Goal: Share content: Share content

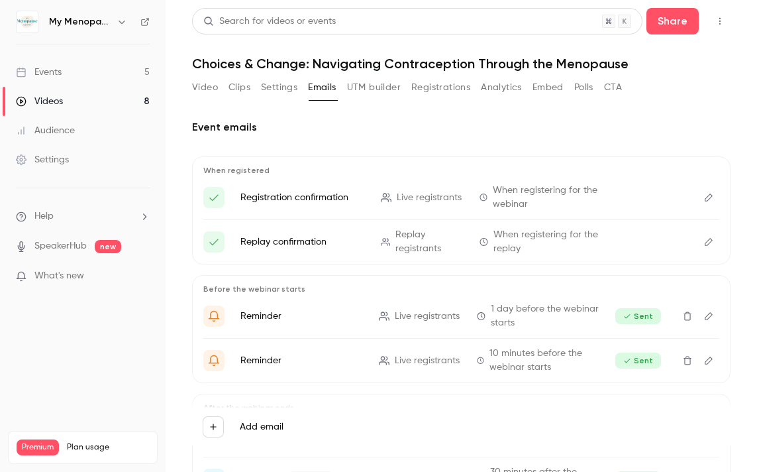
click at [50, 74] on div "Events" at bounding box center [39, 72] width 46 height 13
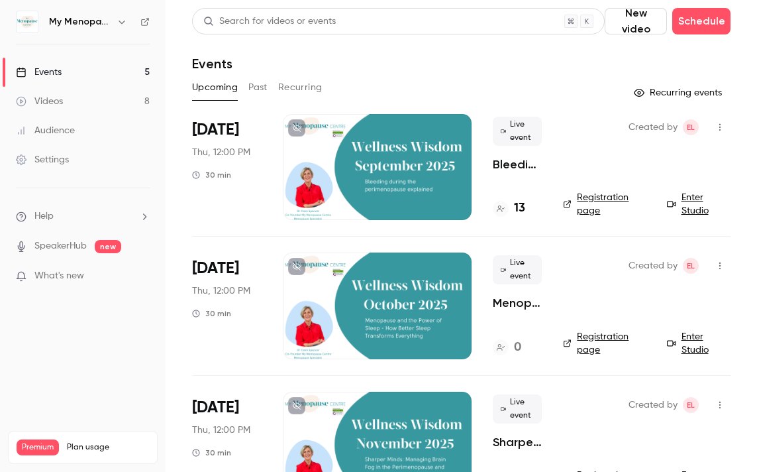
click at [254, 83] on button "Past" at bounding box center [257, 87] width 19 height 21
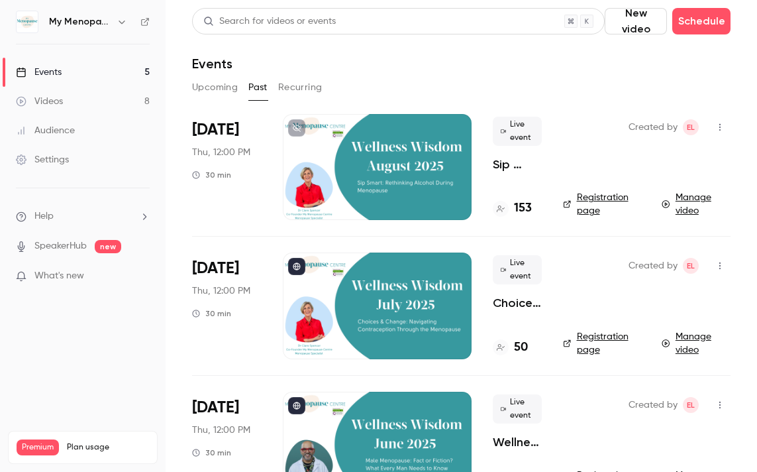
click at [123, 22] on icon "button" at bounding box center [122, 22] width 6 height 3
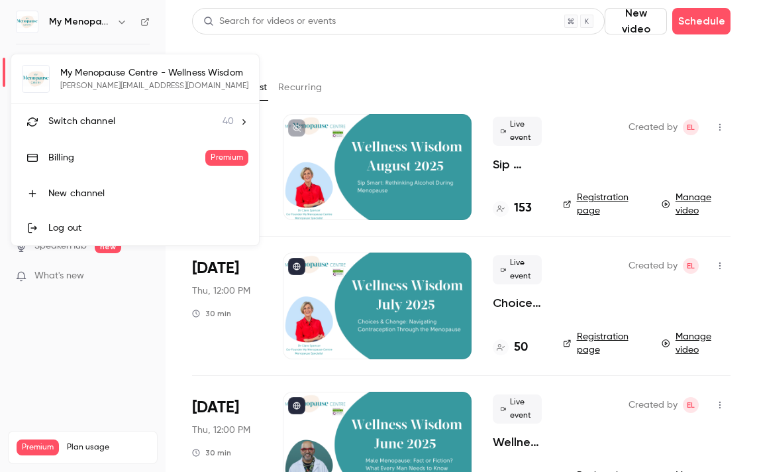
click at [103, 113] on li "Switch channel 40" at bounding box center [135, 121] width 248 height 35
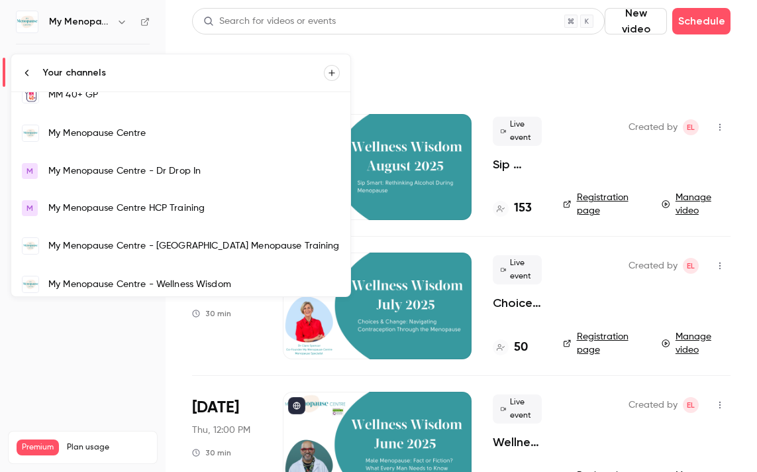
scroll to position [921, 0]
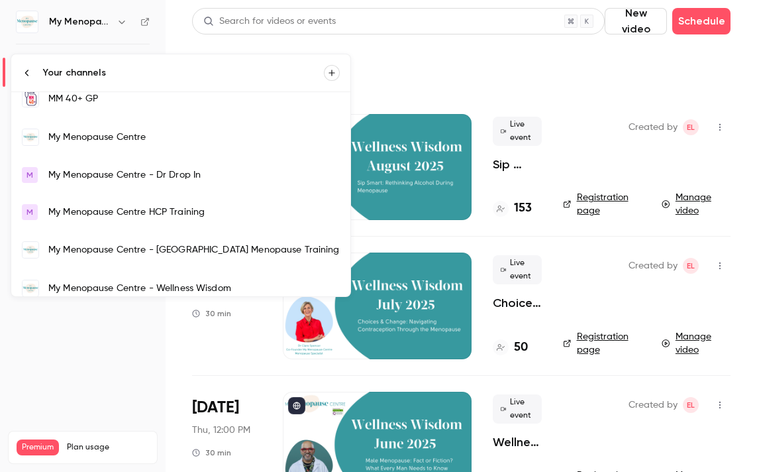
click at [114, 135] on div "My Menopause Centre" at bounding box center [193, 136] width 291 height 13
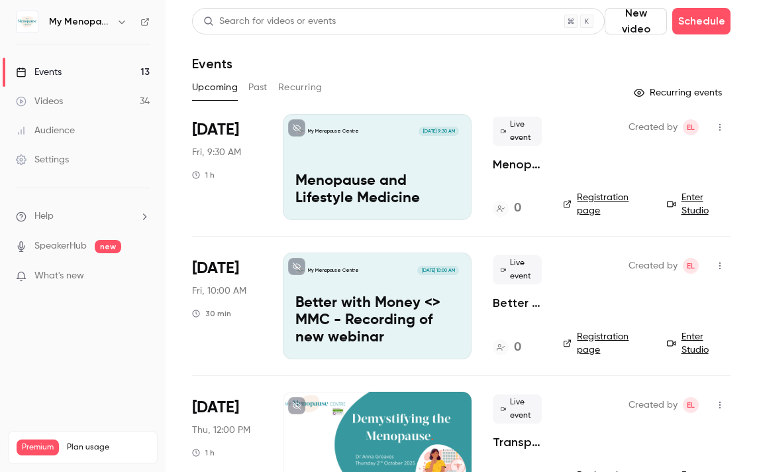
click at [403, 298] on p "Better with Money <> MMC - Recording of new webinar" at bounding box center [377, 320] width 164 height 51
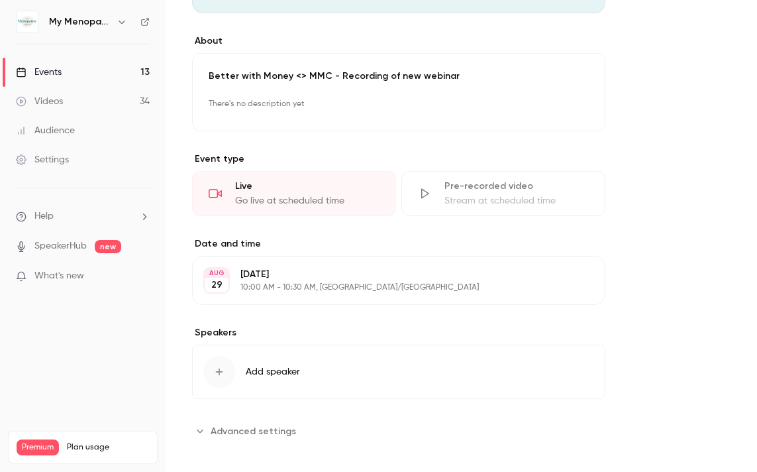
scroll to position [364, 0]
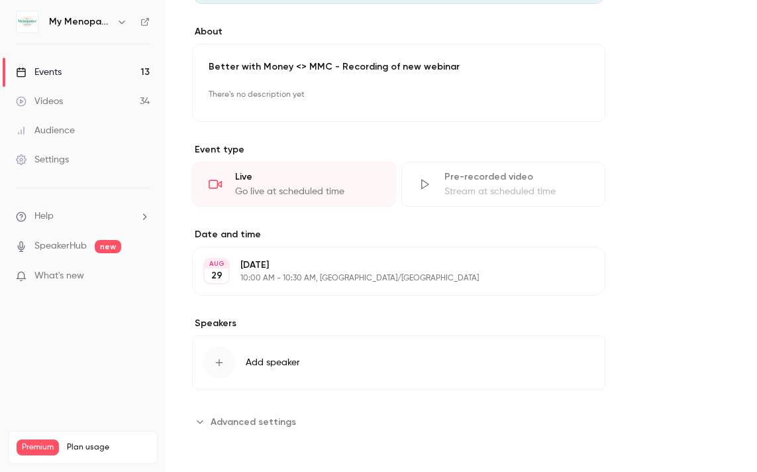
click at [319, 264] on p "[DATE]" at bounding box center [387, 264] width 295 height 13
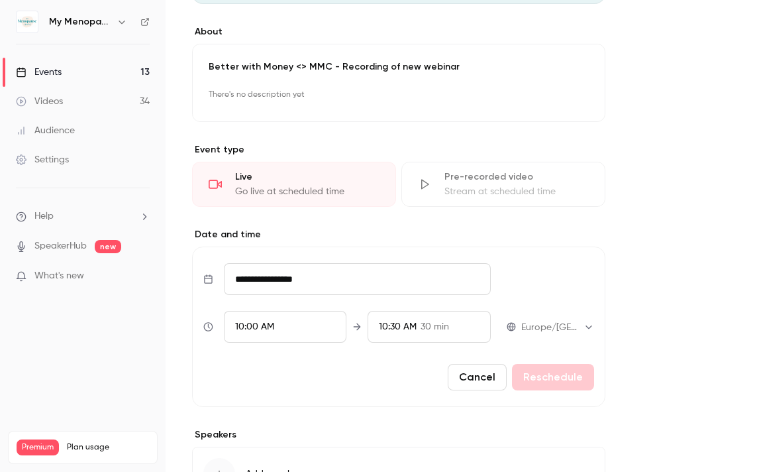
click at [317, 283] on input "**********" at bounding box center [357, 279] width 267 height 32
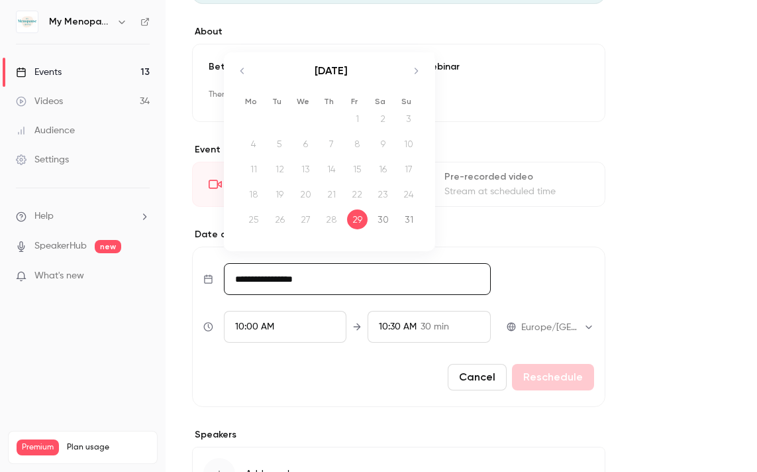
click at [415, 69] on icon "Move forward to switch to the next month." at bounding box center [416, 71] width 16 height 16
click at [357, 147] on div "12" at bounding box center [357, 144] width 21 height 20
type input "**********"
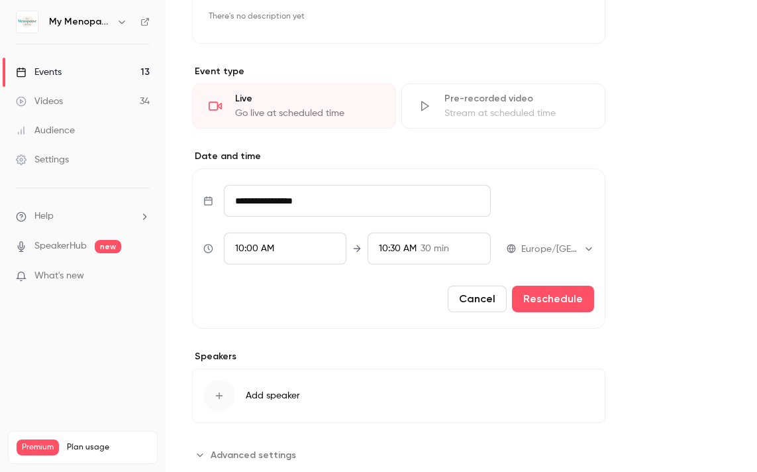
scroll to position [457, 0]
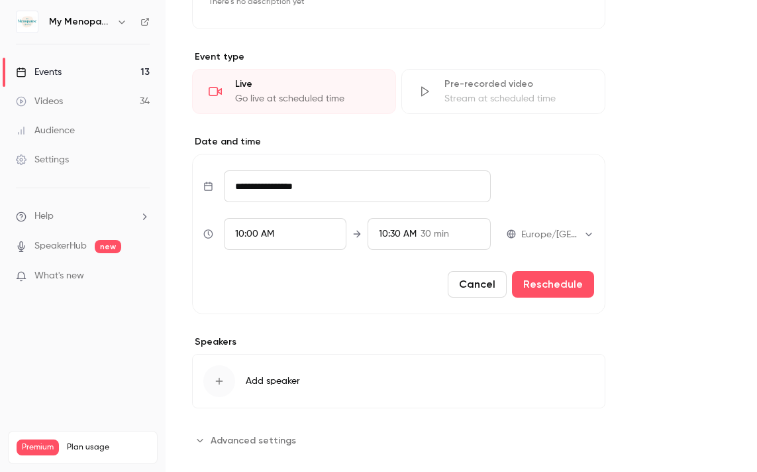
click at [397, 233] on span "10:30 AM" at bounding box center [398, 233] width 38 height 9
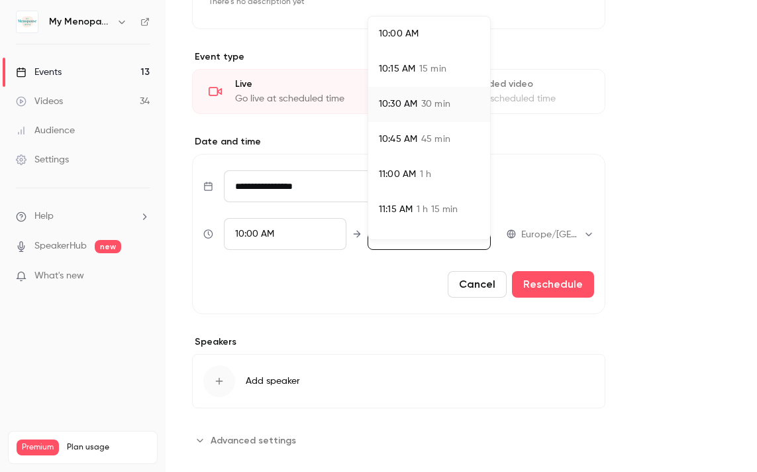
click at [439, 144] on span "45 min" at bounding box center [435, 139] width 29 height 14
click at [397, 142] on span "10:45 AM" at bounding box center [398, 139] width 38 height 14
click at [395, 137] on span "10:45 AM" at bounding box center [398, 139] width 38 height 14
click at [570, 242] on div at bounding box center [378, 236] width 757 height 472
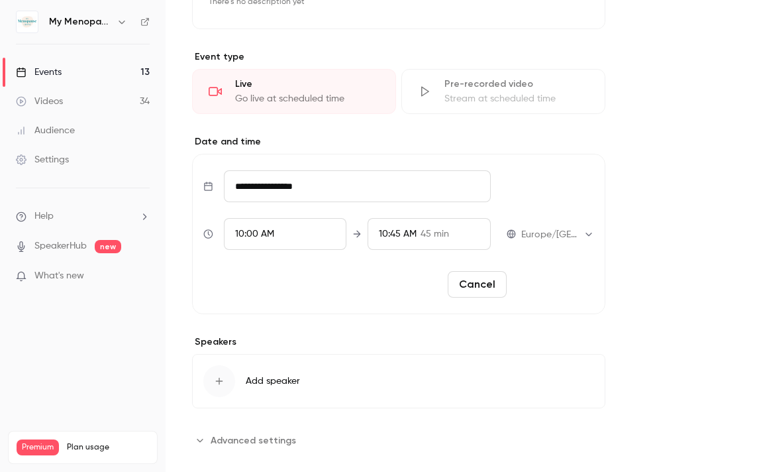
click at [550, 281] on button "Reschedule" at bounding box center [553, 284] width 82 height 26
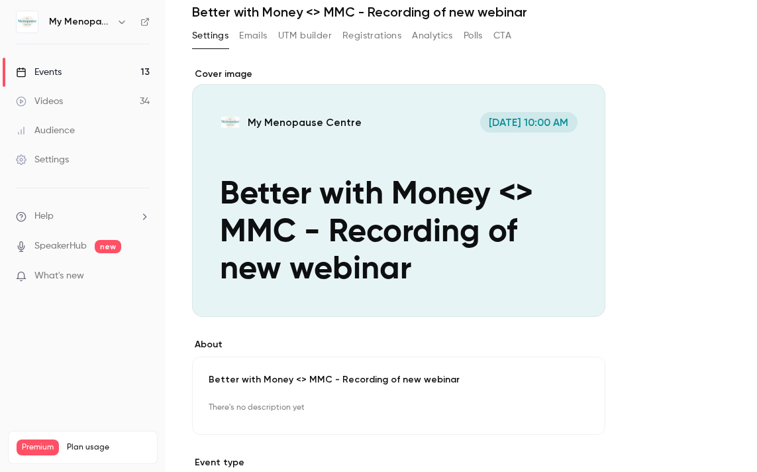
scroll to position [0, 0]
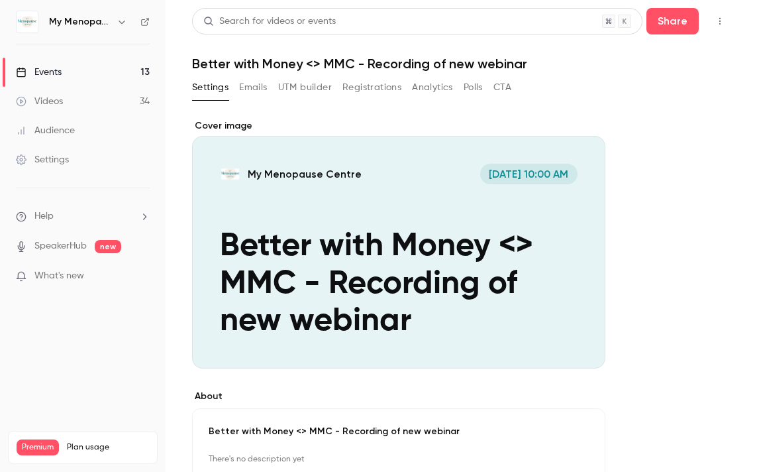
click at [655, 115] on div "**********" at bounding box center [461, 465] width 538 height 725
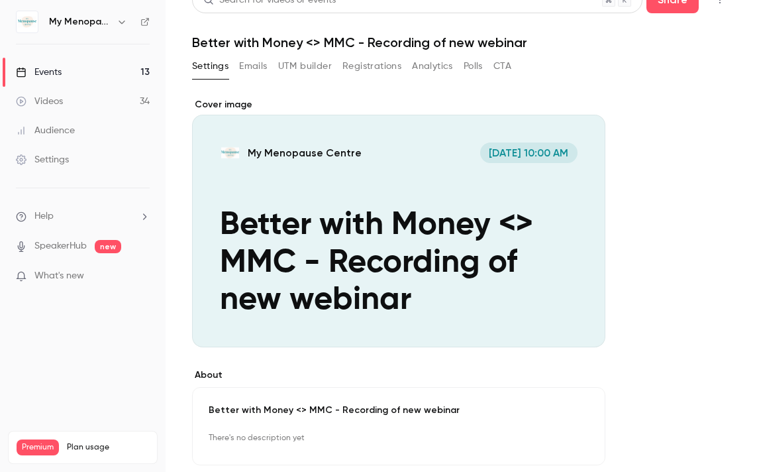
scroll to position [1, 0]
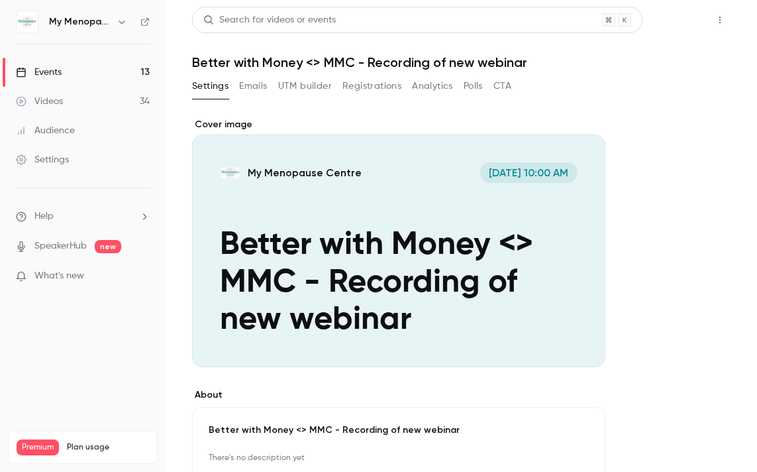
click at [670, 25] on button "Share" at bounding box center [672, 20] width 52 height 26
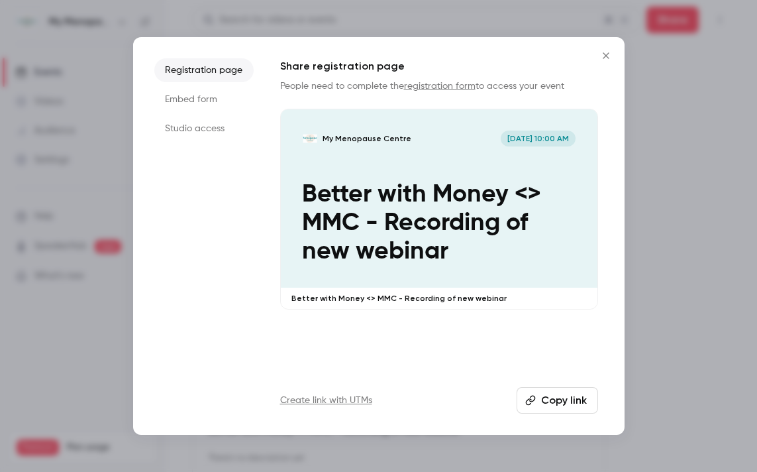
click at [607, 56] on icon "Close" at bounding box center [606, 55] width 16 height 11
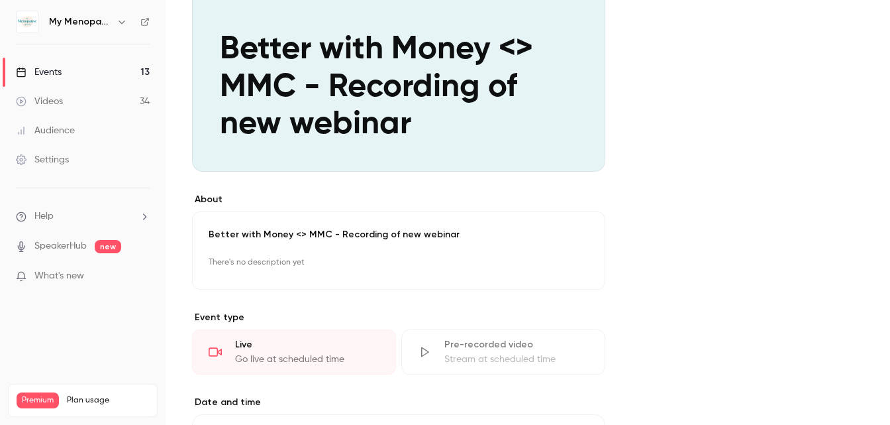
scroll to position [0, 0]
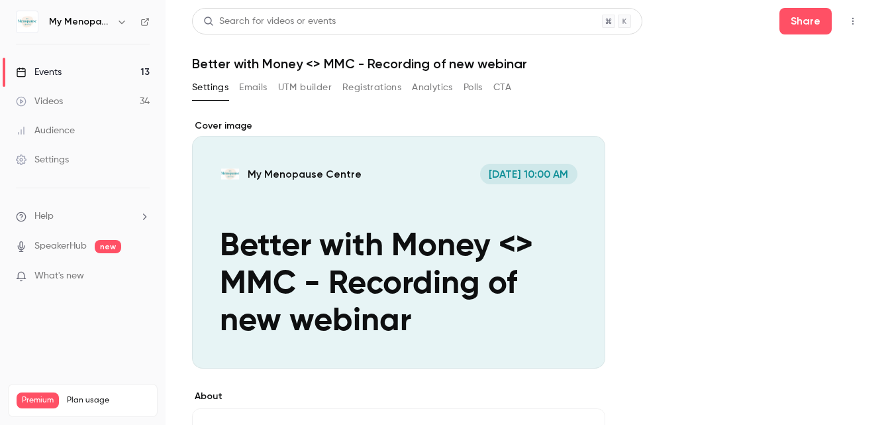
click at [56, 76] on div "Events" at bounding box center [39, 72] width 46 height 13
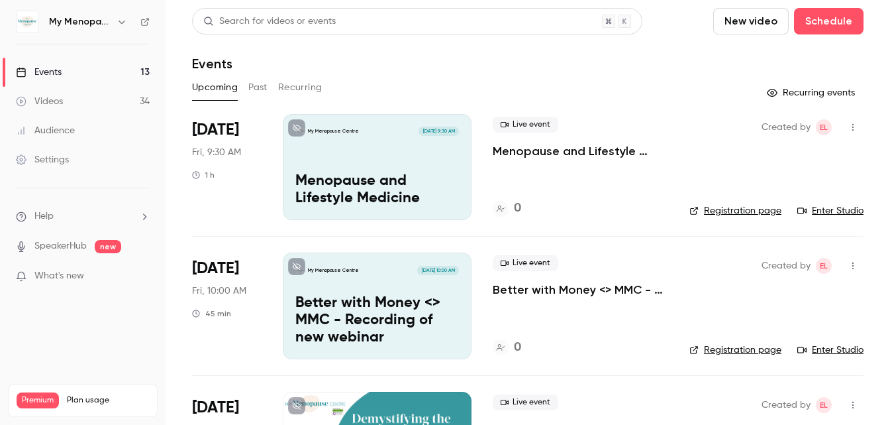
click at [121, 24] on icon "button" at bounding box center [122, 22] width 11 height 11
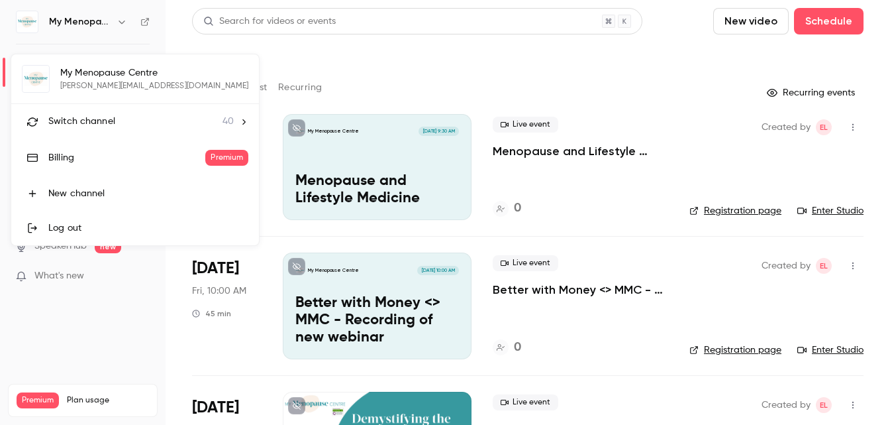
click at [89, 121] on span "Switch channel" at bounding box center [81, 122] width 67 height 14
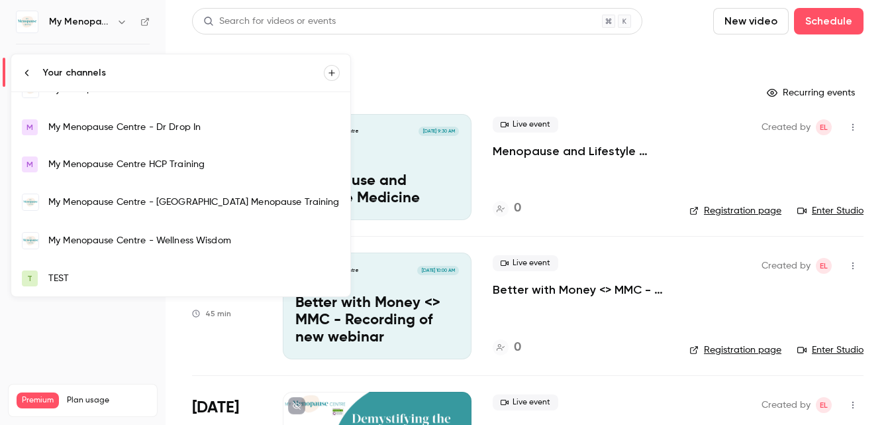
scroll to position [982, 0]
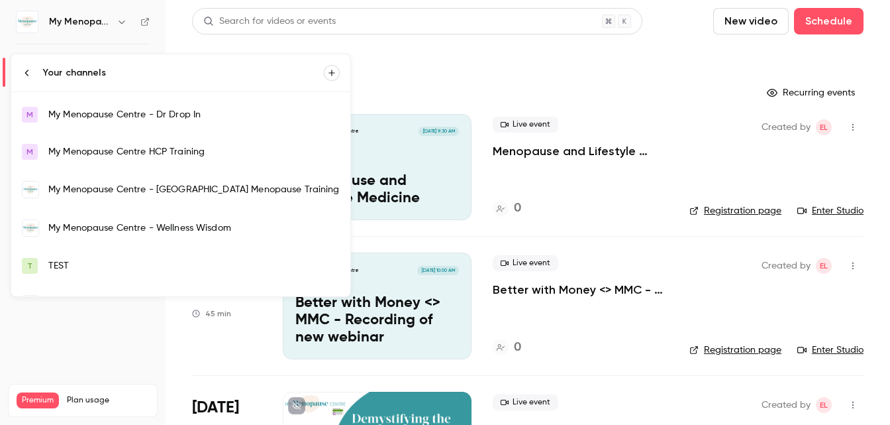
click at [112, 224] on div "My Menopause Centre - Wellness Wisdom" at bounding box center [193, 227] width 291 height 13
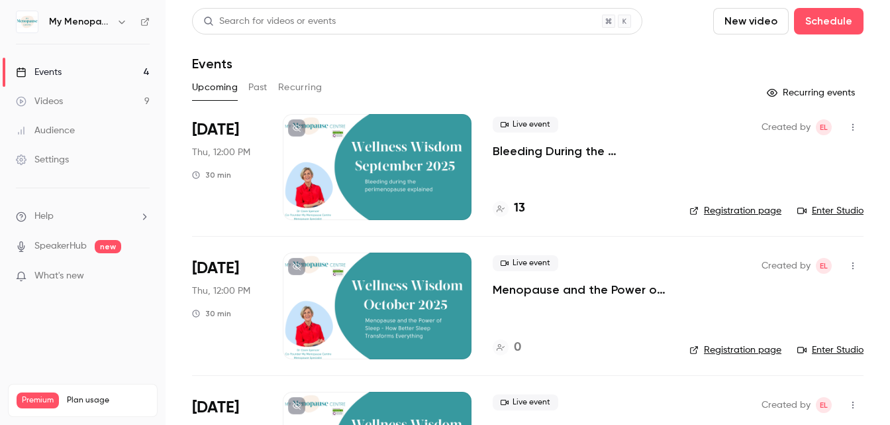
click at [260, 85] on button "Past" at bounding box center [257, 87] width 19 height 21
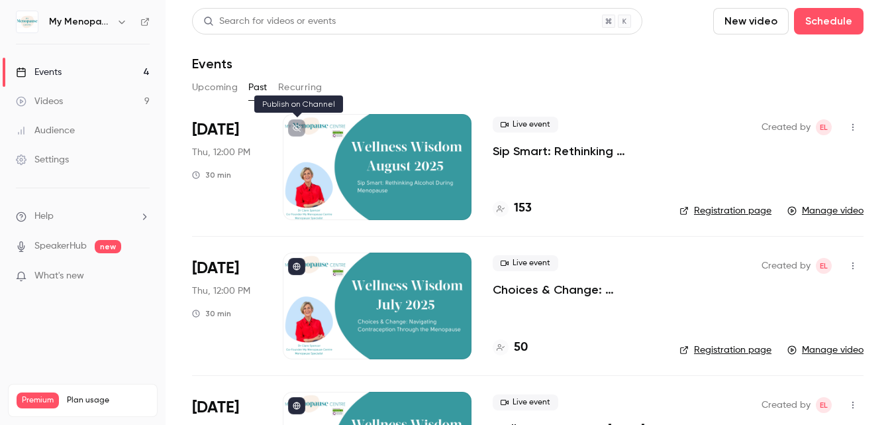
click at [293, 123] on button at bounding box center [296, 127] width 17 height 17
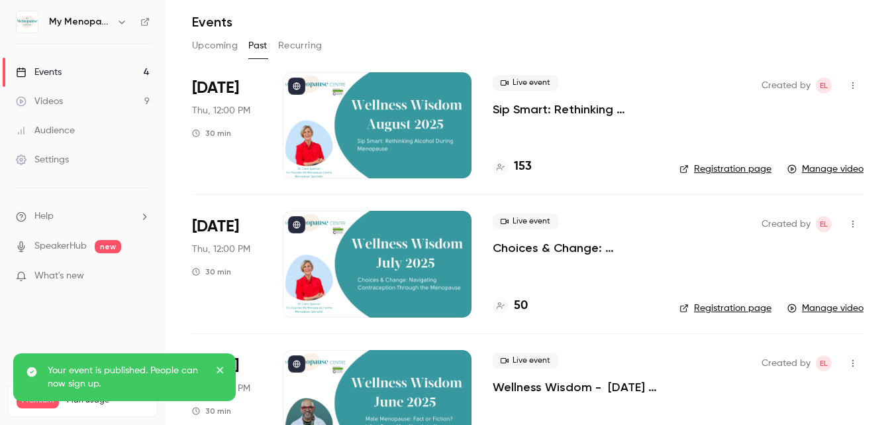
scroll to position [40, 0]
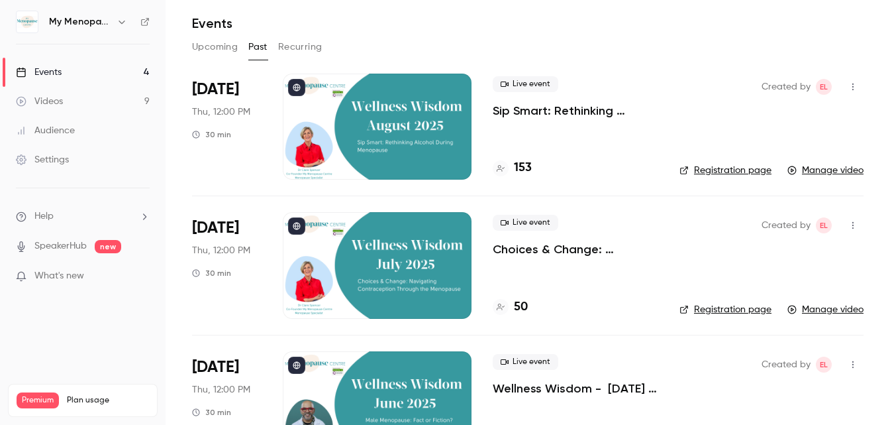
click at [756, 85] on icon "button" at bounding box center [853, 86] width 11 height 9
click at [754, 117] on div "Share" at bounding box center [802, 120] width 101 height 13
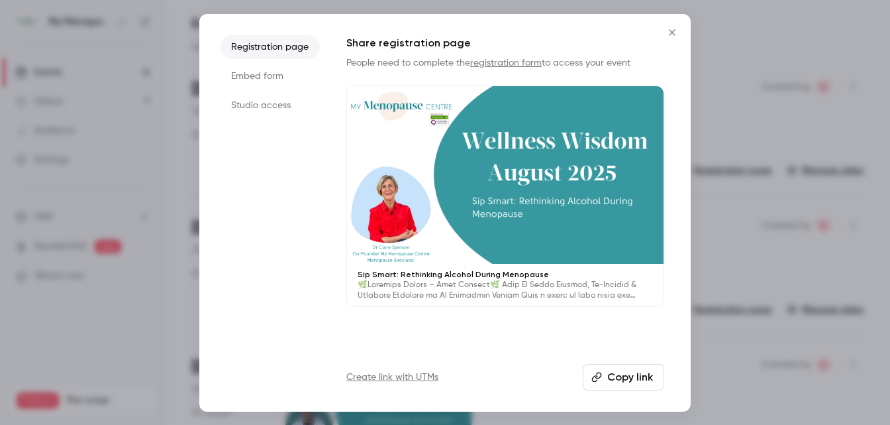
click at [672, 32] on icon "Close" at bounding box center [672, 32] width 6 height 6
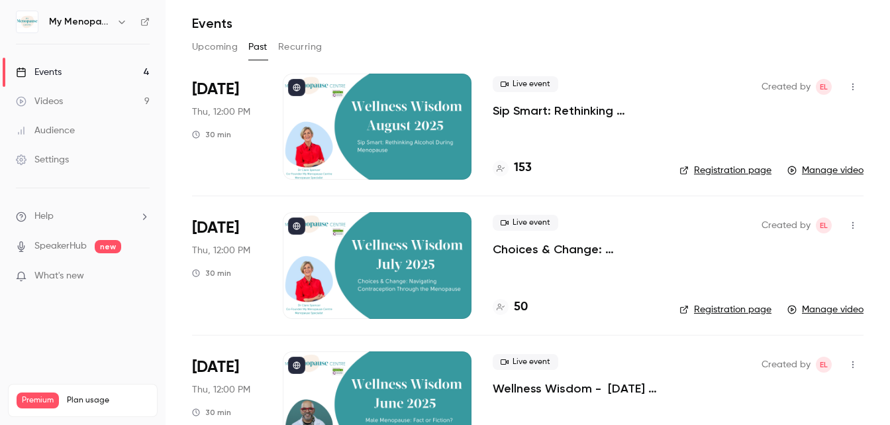
click at [406, 132] on div at bounding box center [377, 127] width 189 height 106
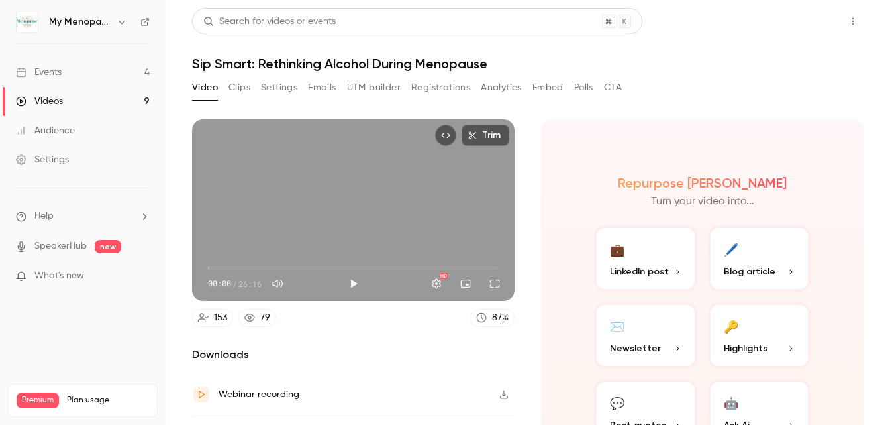
click at [756, 23] on button "Share" at bounding box center [806, 21] width 52 height 26
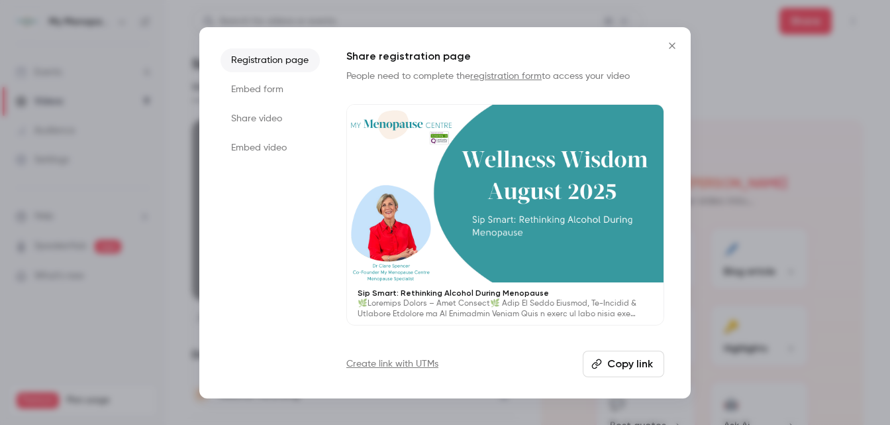
click at [264, 121] on li "Share video" at bounding box center [270, 119] width 99 height 24
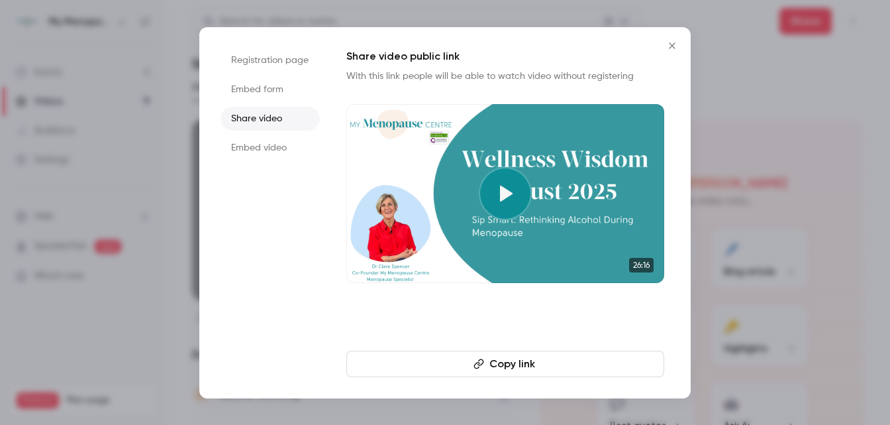
click at [503, 365] on button "Copy link" at bounding box center [505, 363] width 318 height 26
click at [505, 193] on icon at bounding box center [506, 193] width 13 height 16
